Goal: Task Accomplishment & Management: Manage account settings

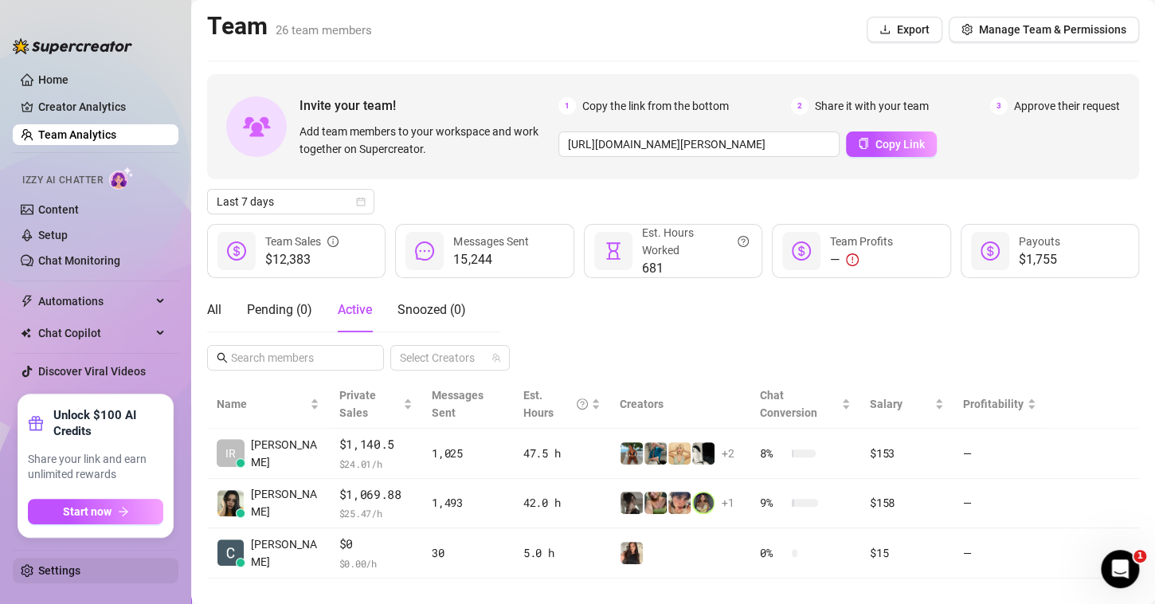
click at [38, 567] on link "Settings" at bounding box center [59, 570] width 42 height 13
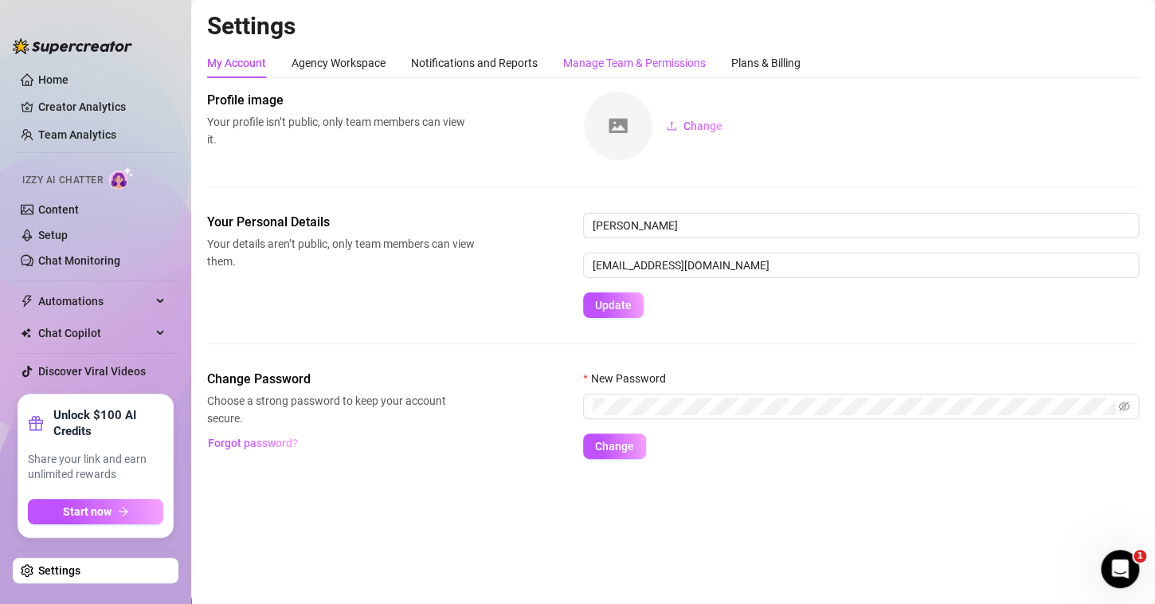
click at [643, 62] on div "Manage Team & Permissions" at bounding box center [634, 63] width 143 height 18
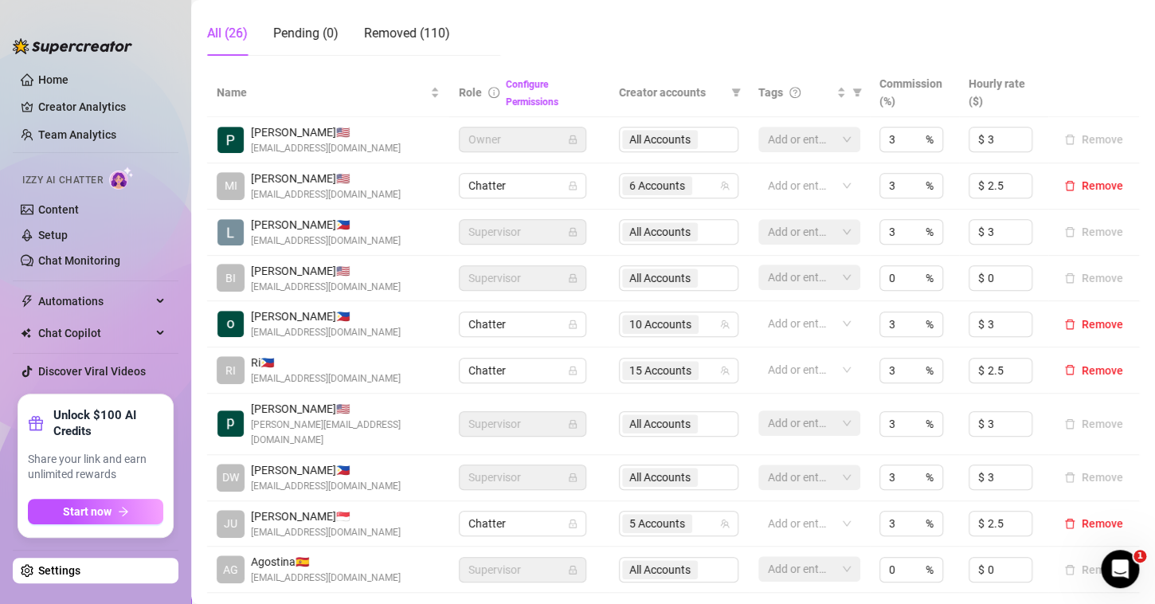
scroll to position [529, 0]
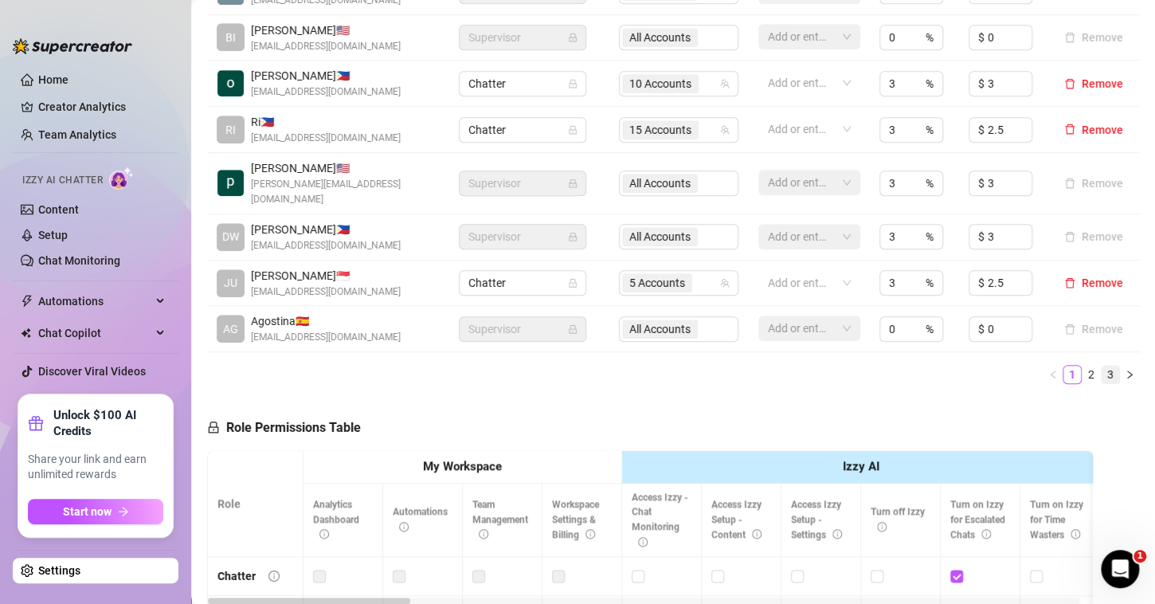
click at [1102, 370] on link "3" at bounding box center [1111, 375] width 18 height 18
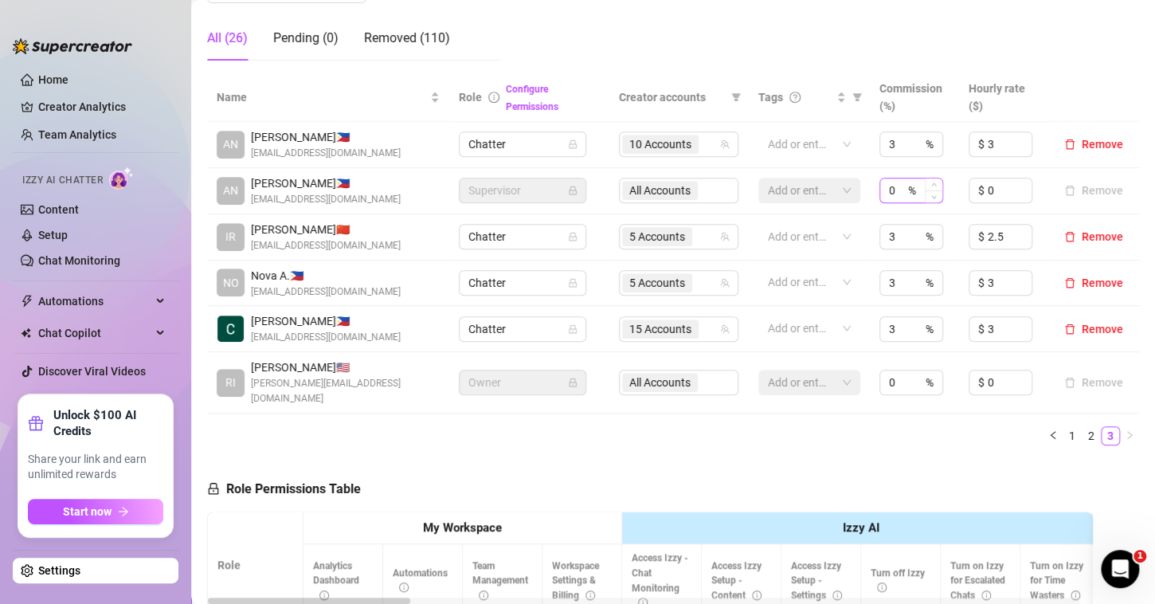
scroll to position [280, 0]
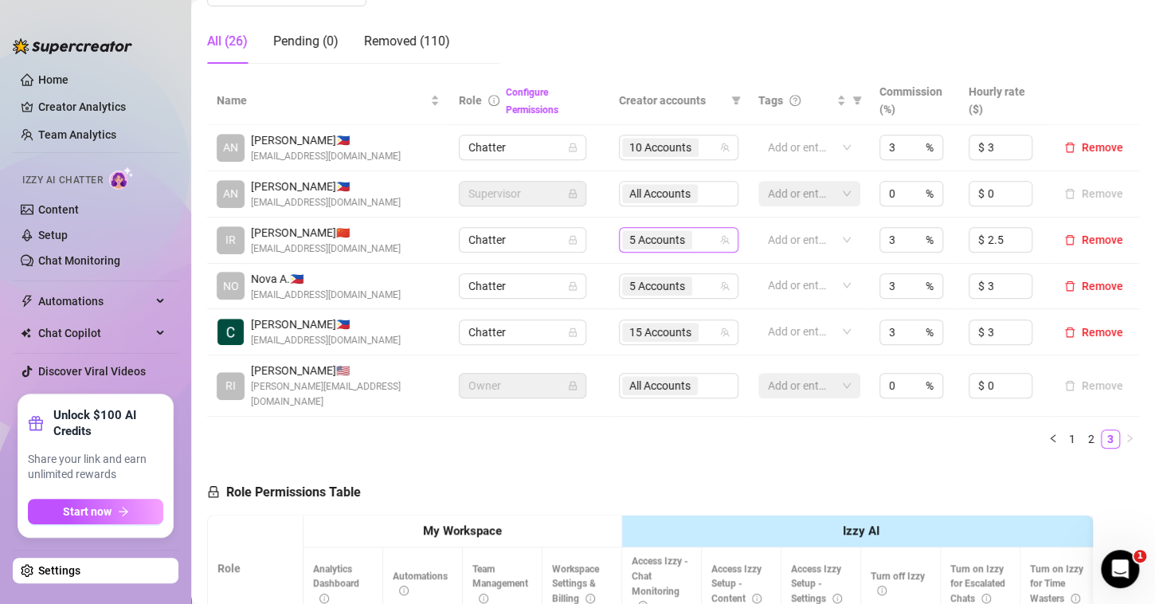
click at [694, 236] on div "5 Accounts" at bounding box center [670, 240] width 96 height 22
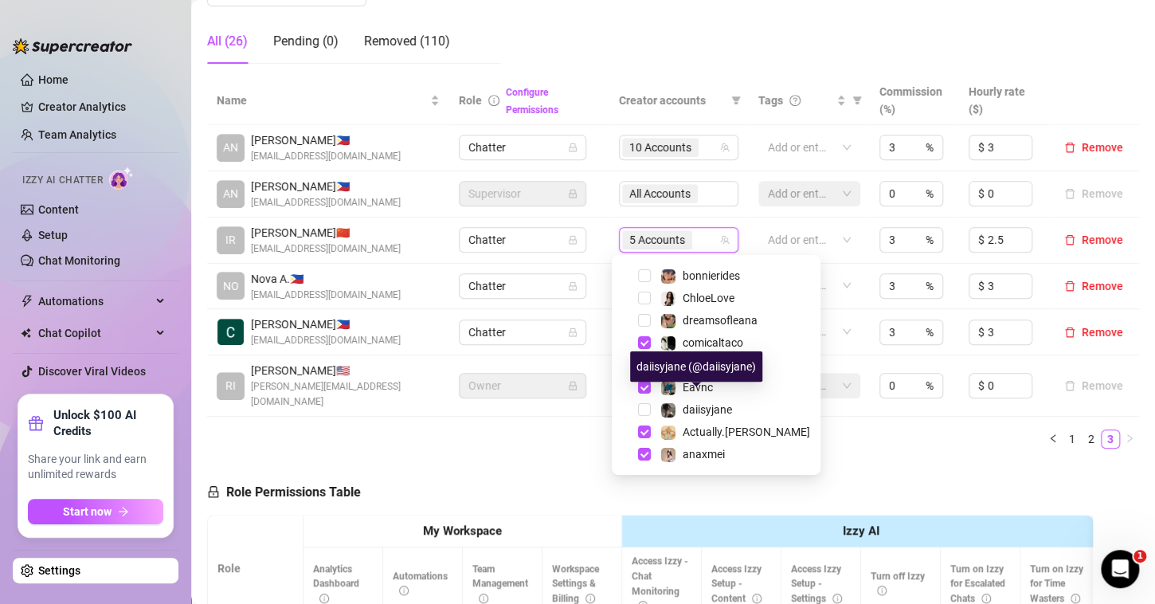
scroll to position [85, 0]
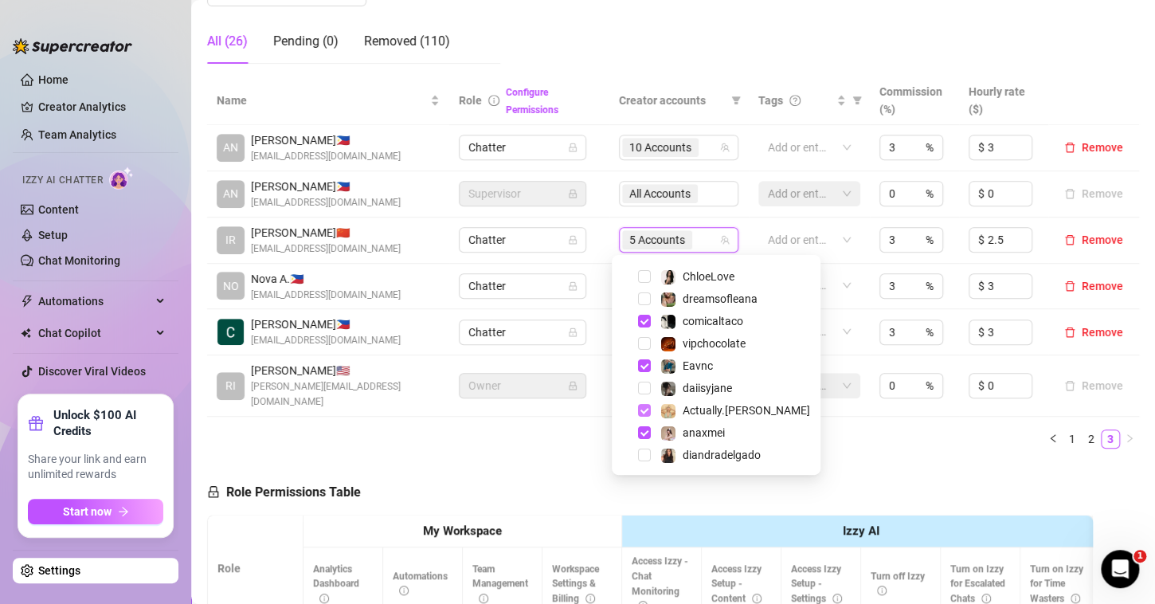
click at [640, 405] on span "Select tree node" at bounding box center [644, 410] width 13 height 13
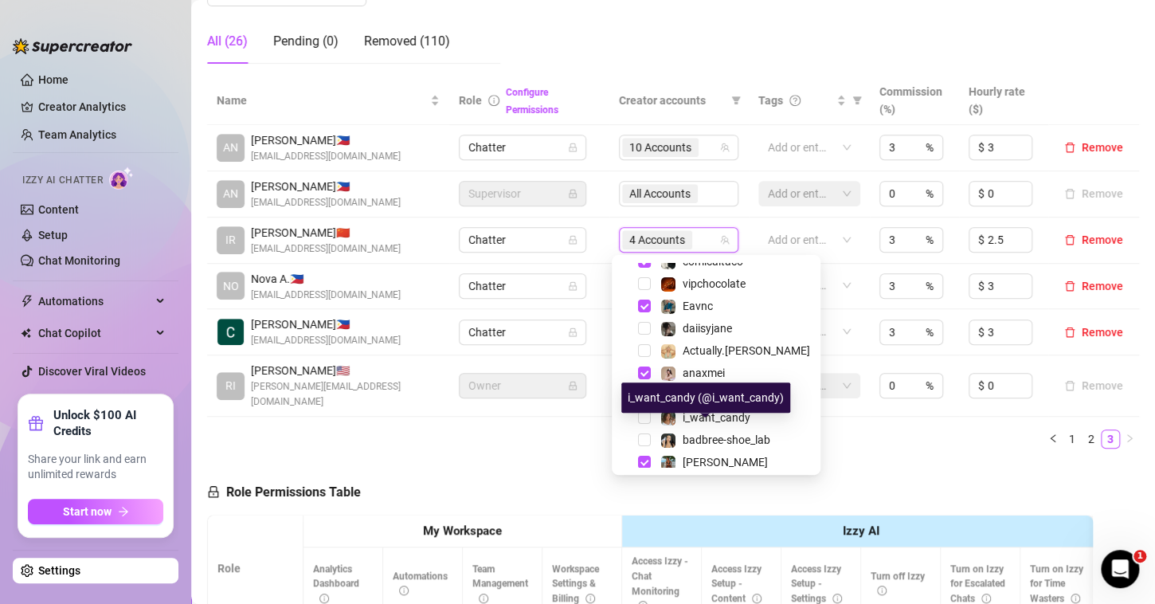
scroll to position [147, 0]
click at [640, 346] on span "Select tree node" at bounding box center [644, 348] width 13 height 13
